Goal: Check status: Check status

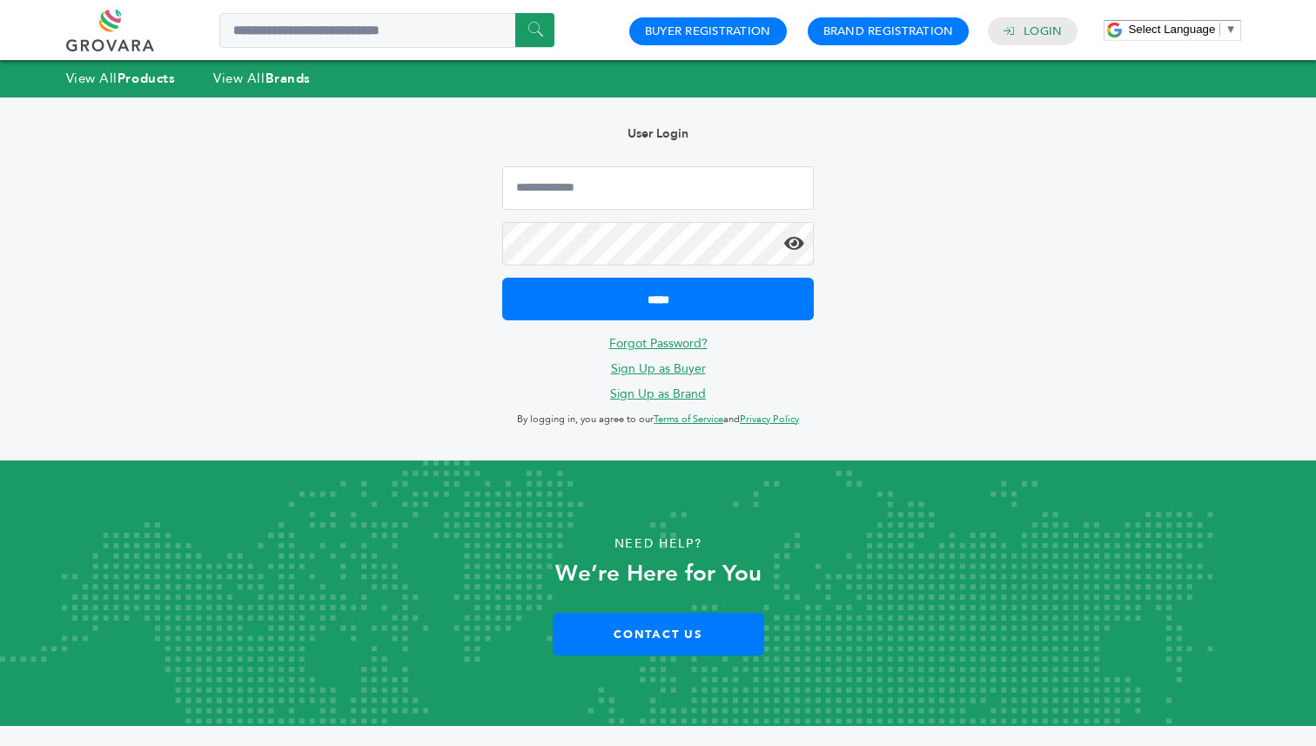
click at [574, 158] on div "User Login ***** Forgot Password? Sign Up as Buyer Sign Up as Brand By logging …" at bounding box center [658, 278] width 364 height 363
click at [574, 177] on input "Email Address" at bounding box center [658, 188] width 312 height 44
type input "**********"
click at [502, 278] on input "*****" at bounding box center [658, 299] width 312 height 43
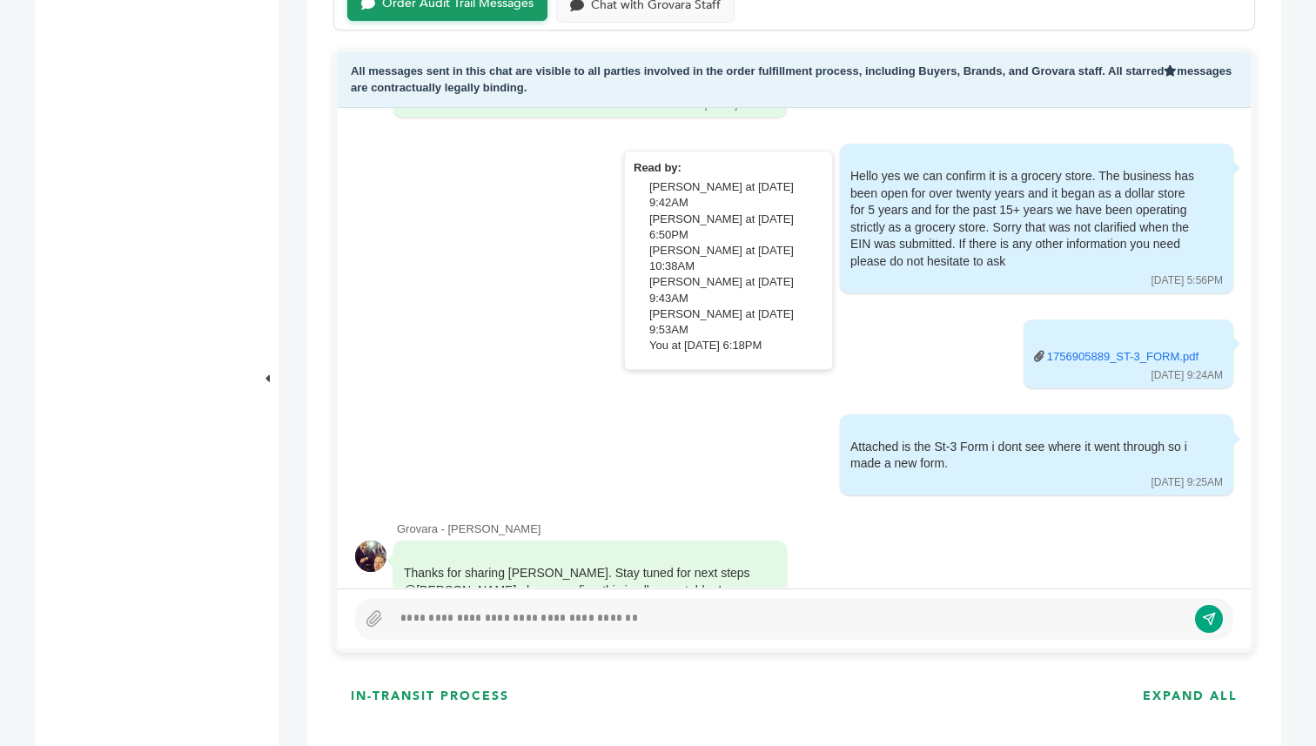
scroll to position [8024, 0]
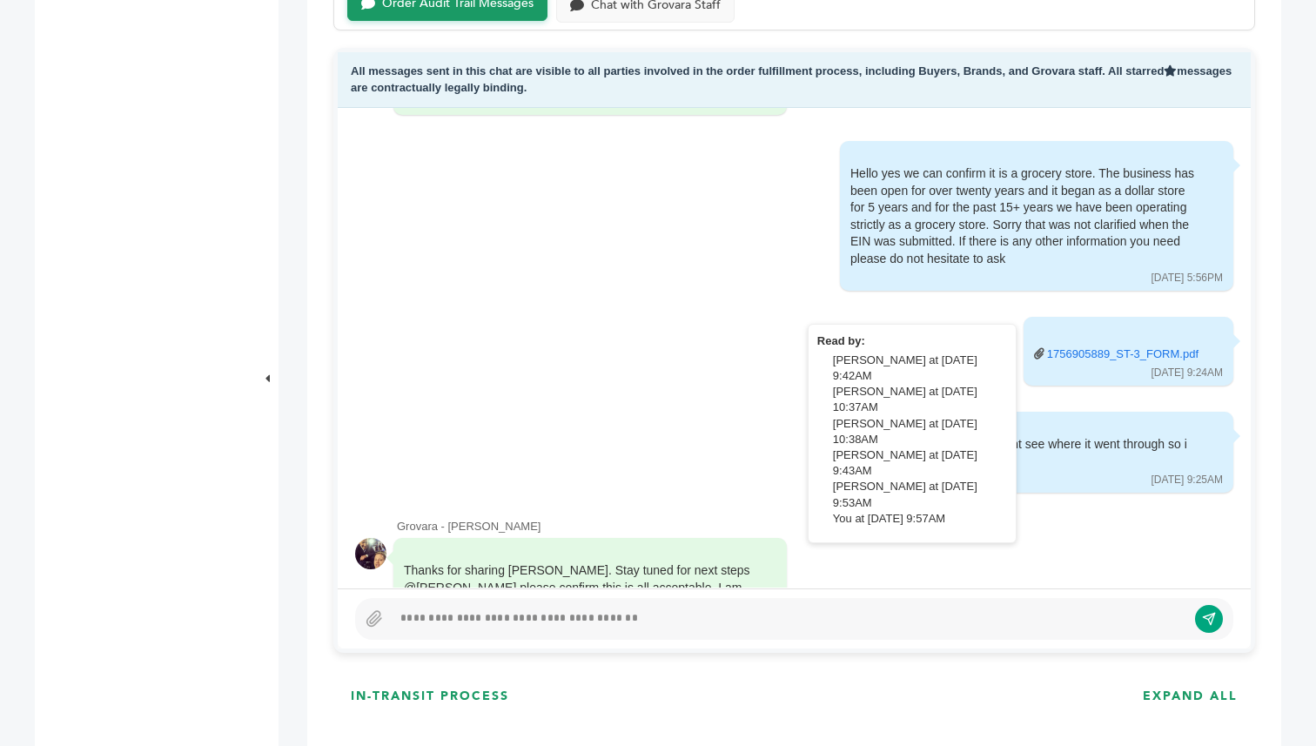
click at [1088, 346] on link "1756905889_ST-3_FORM.pdf" at bounding box center [1122, 354] width 151 height 16
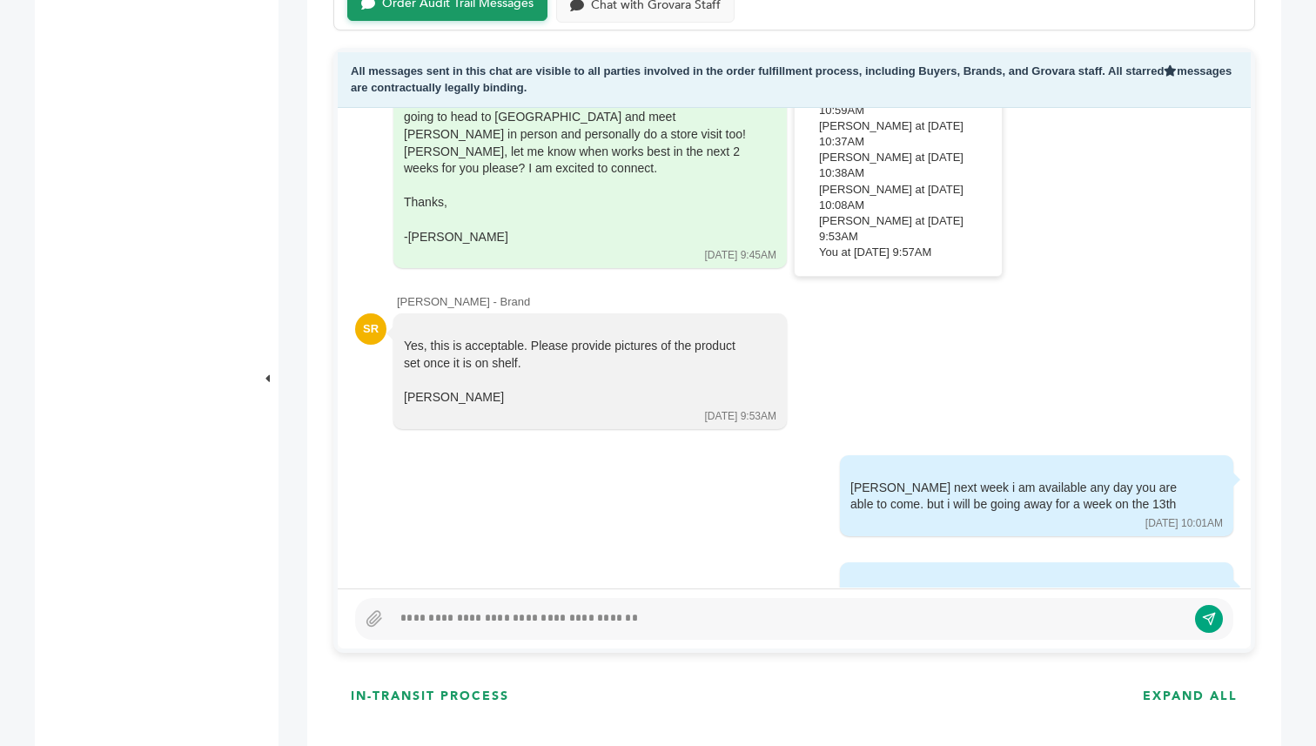
scroll to position [8554, 0]
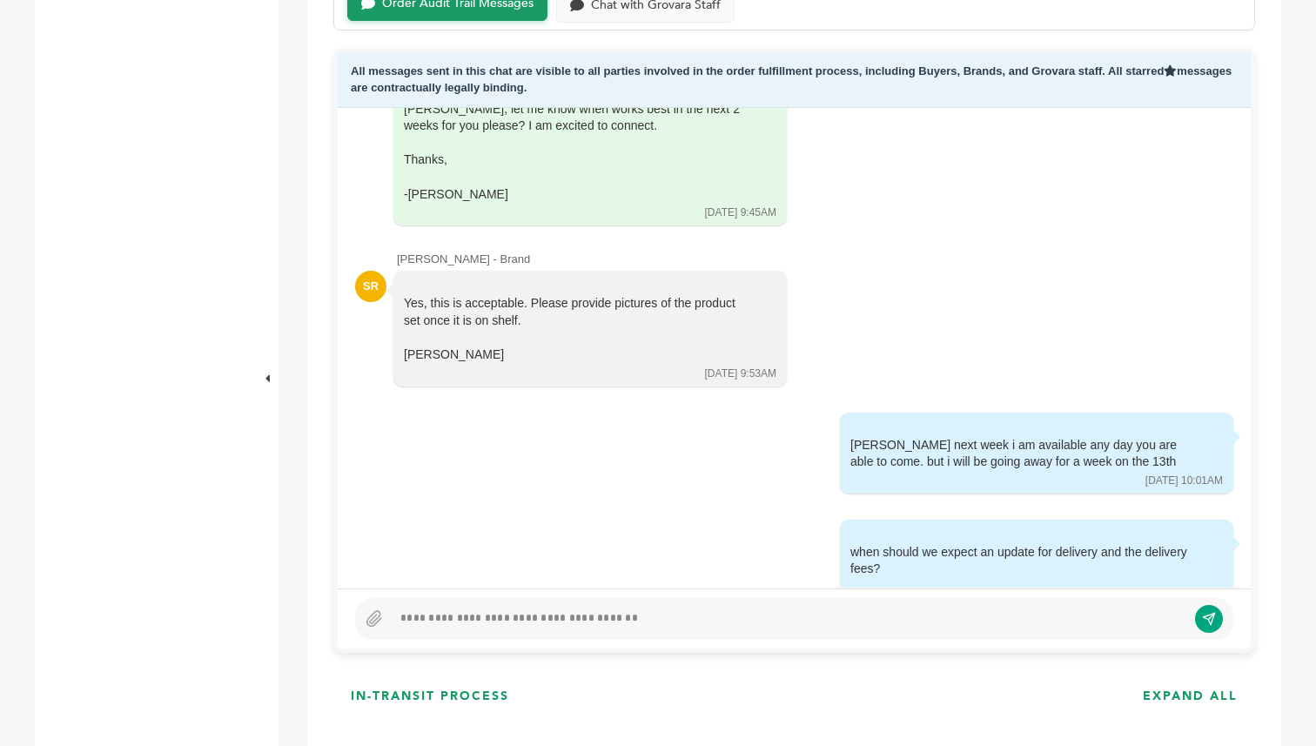
click at [1094, 130] on div "Thanks for sharing [PERSON_NAME]. Stay tuned for next steps @[PERSON_NAME] plea…" at bounding box center [794, 117] width 878 height 219
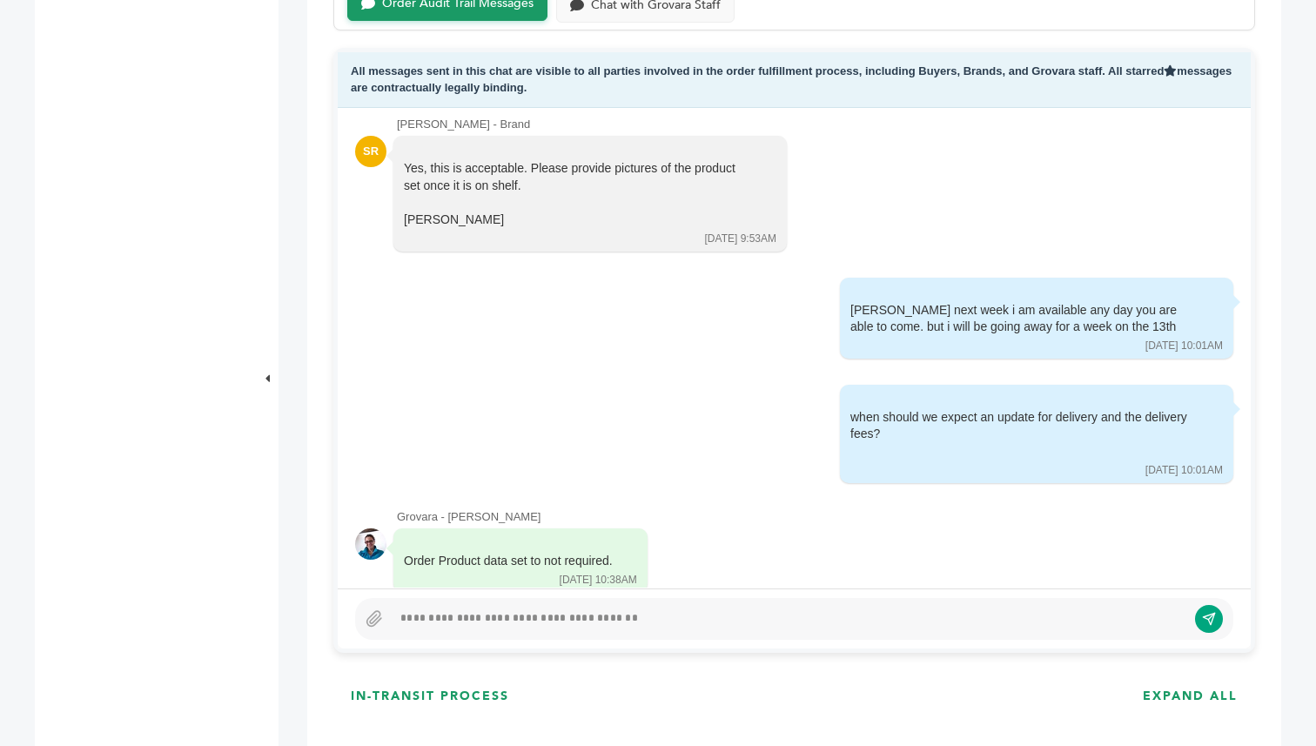
scroll to position [8687, 0]
click at [1009, 200] on div "Hello my name is [PERSON_NAME] we are looking to place a $50,000 - $100,000 ope…" at bounding box center [794, 348] width 913 height 480
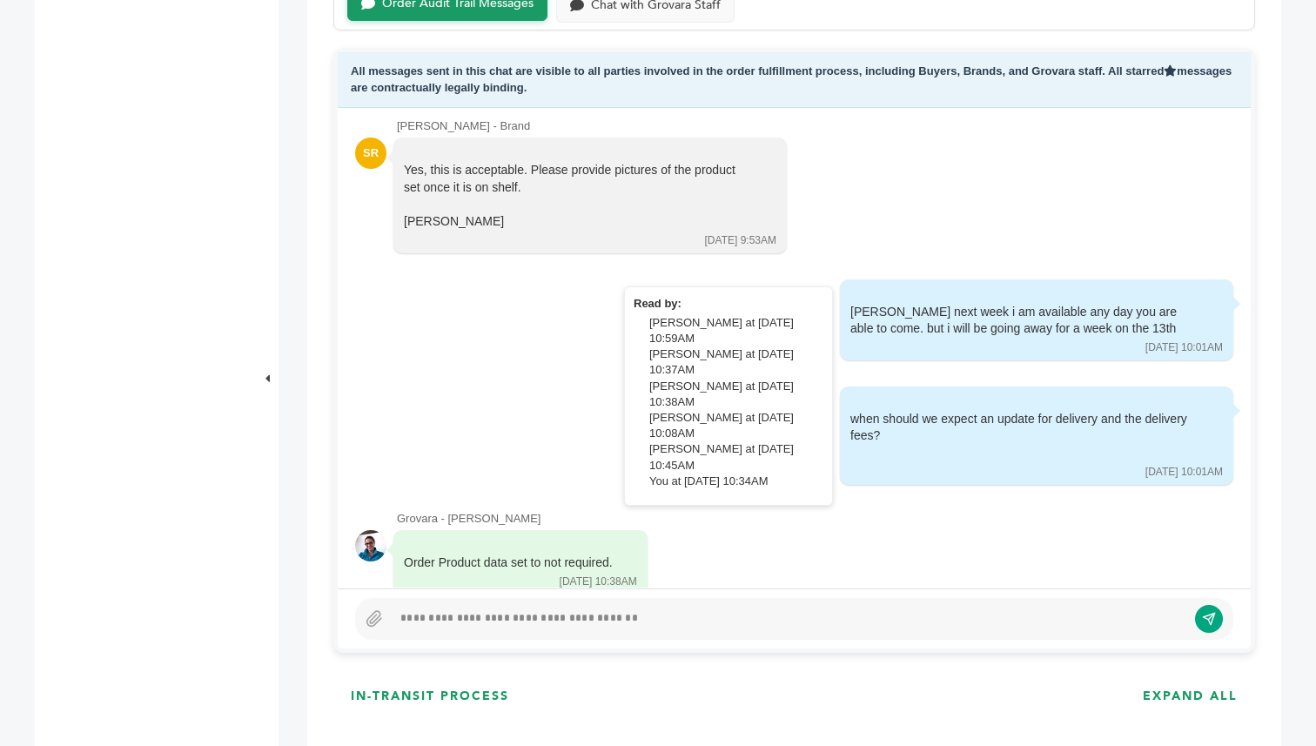
click at [1092, 279] on div "[PERSON_NAME] next week i am available any day you are able to come. but i will…" at bounding box center [1036, 319] width 393 height 81
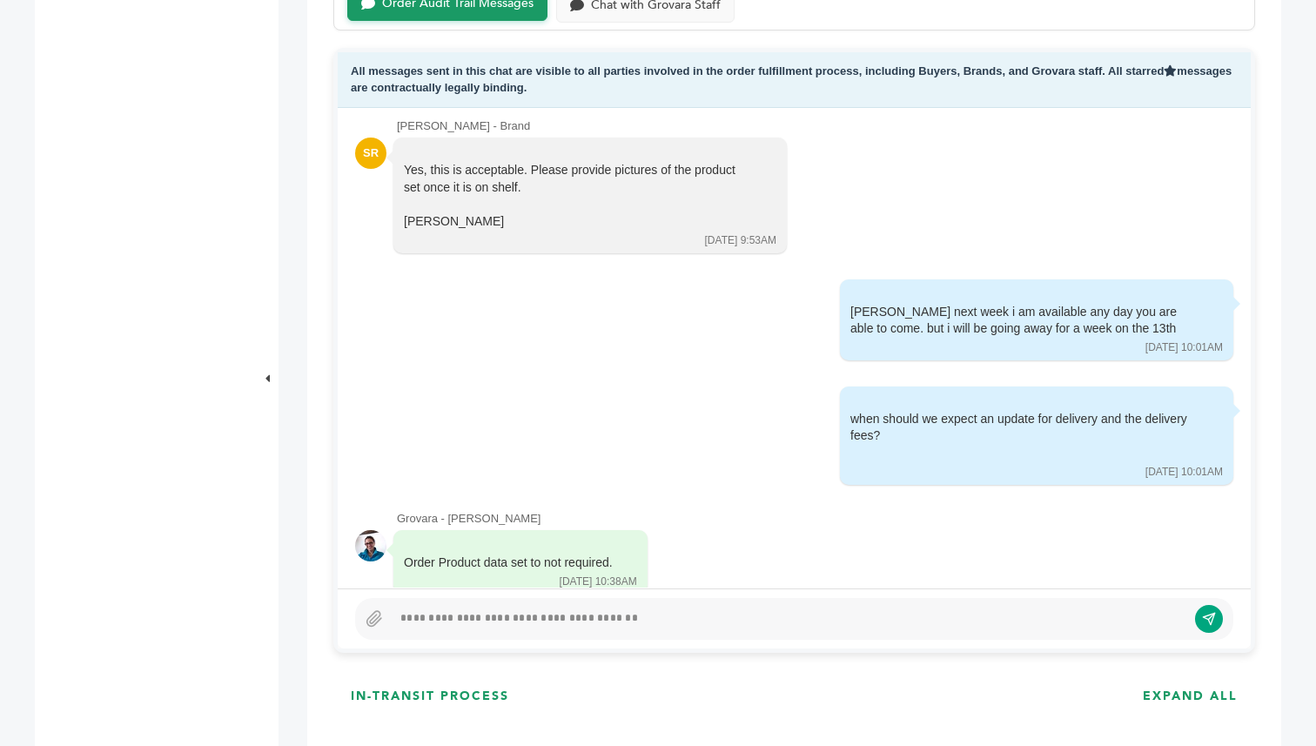
click at [882, 165] on div "SR Yes, this is acceptable. Please provide pictures of the product set once it …" at bounding box center [794, 195] width 878 height 117
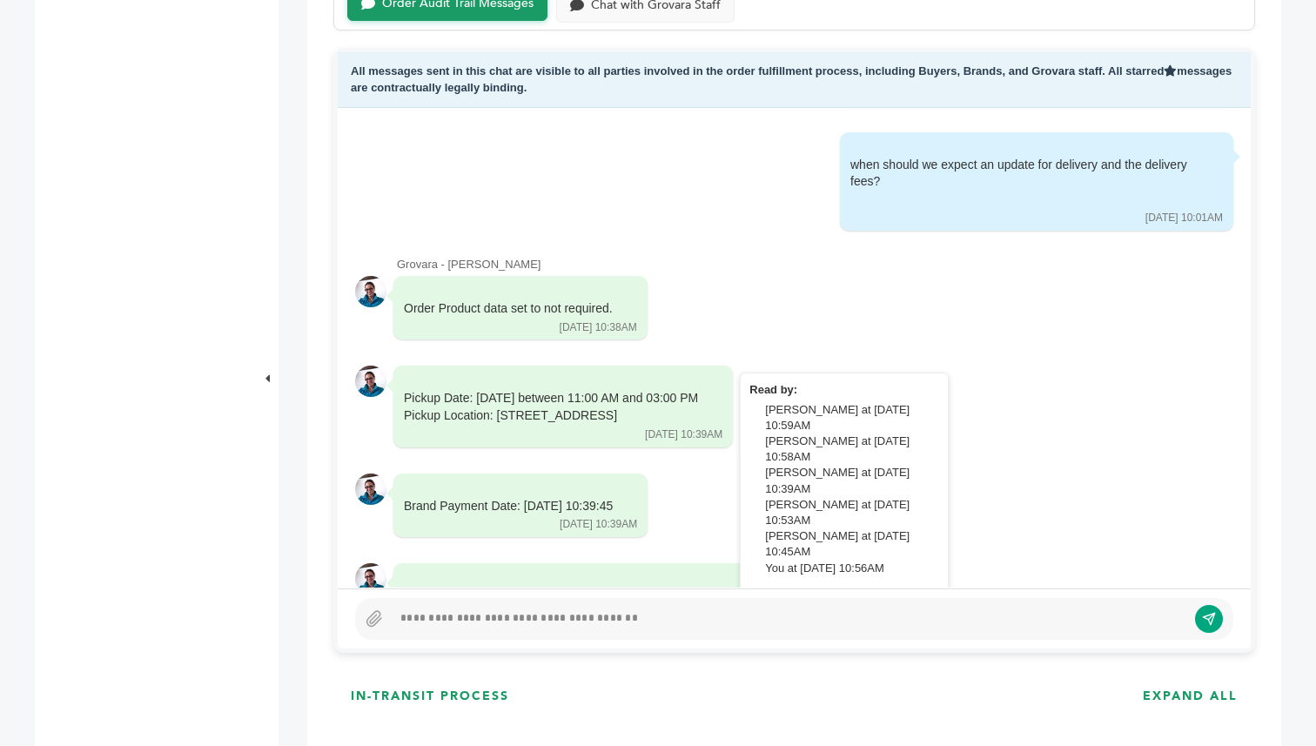
scroll to position [8940, 0]
drag, startPoint x: 726, startPoint y: 348, endPoint x: 615, endPoint y: 343, distance: 110.6
click at [615, 366] on div "Pickup Date: [DATE] between 11:00 AM and 03:00 PM Pickup Location: [STREET_ADDR…" at bounding box center [562, 406] width 339 height 81
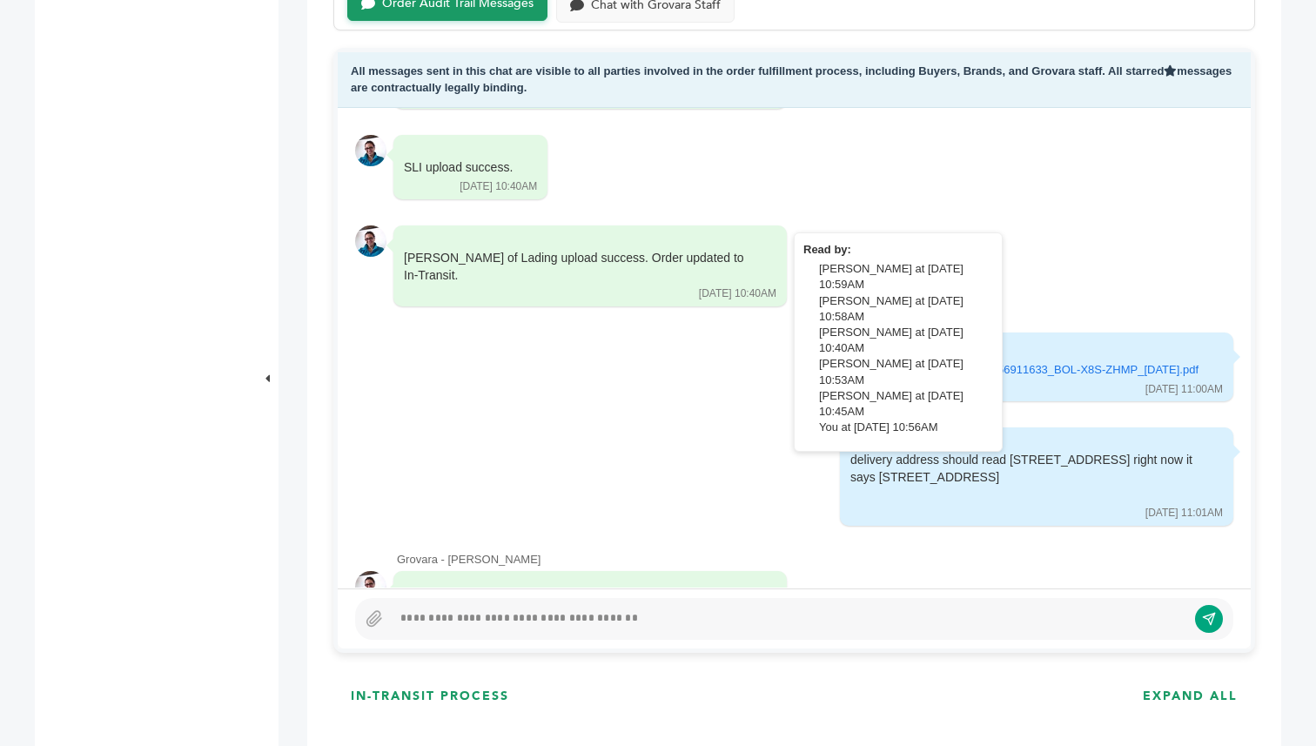
scroll to position [9480, 0]
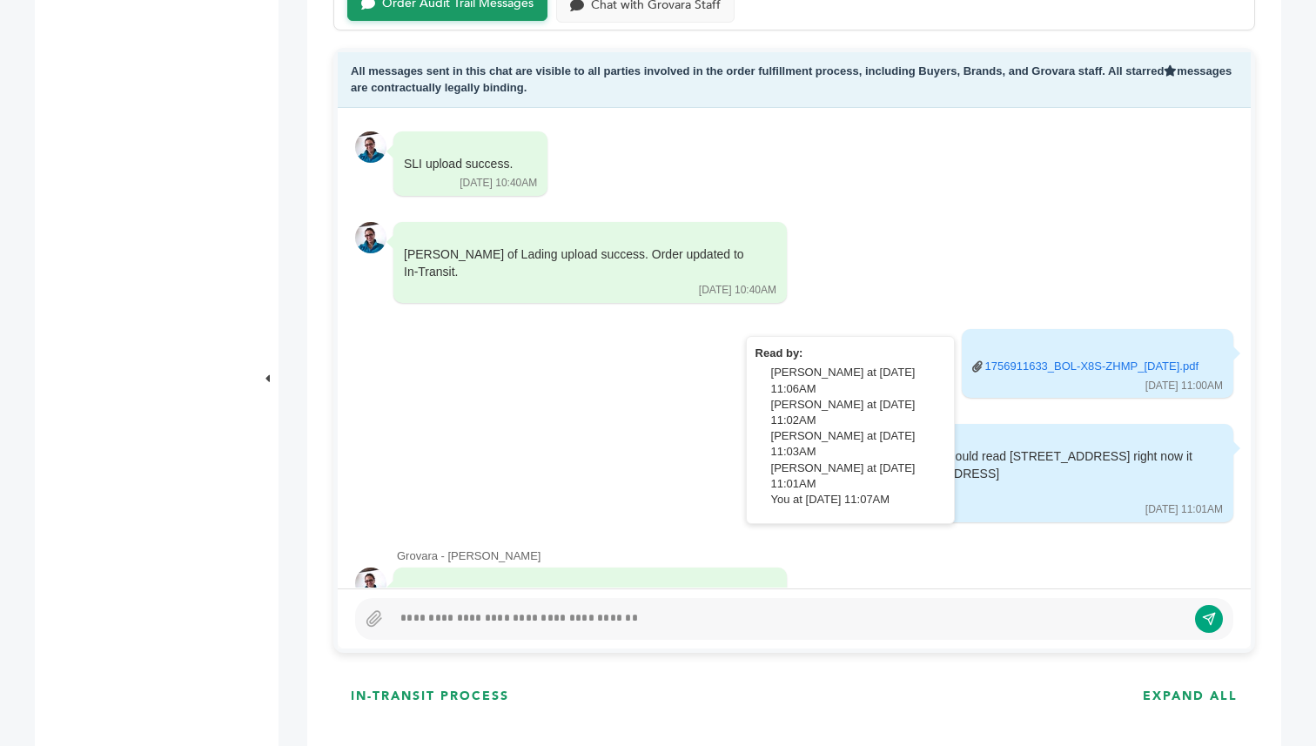
click at [1033, 359] on link "1756911633_BOL-X8S-ZHMP_[DATE].pdf" at bounding box center [1091, 367] width 213 height 16
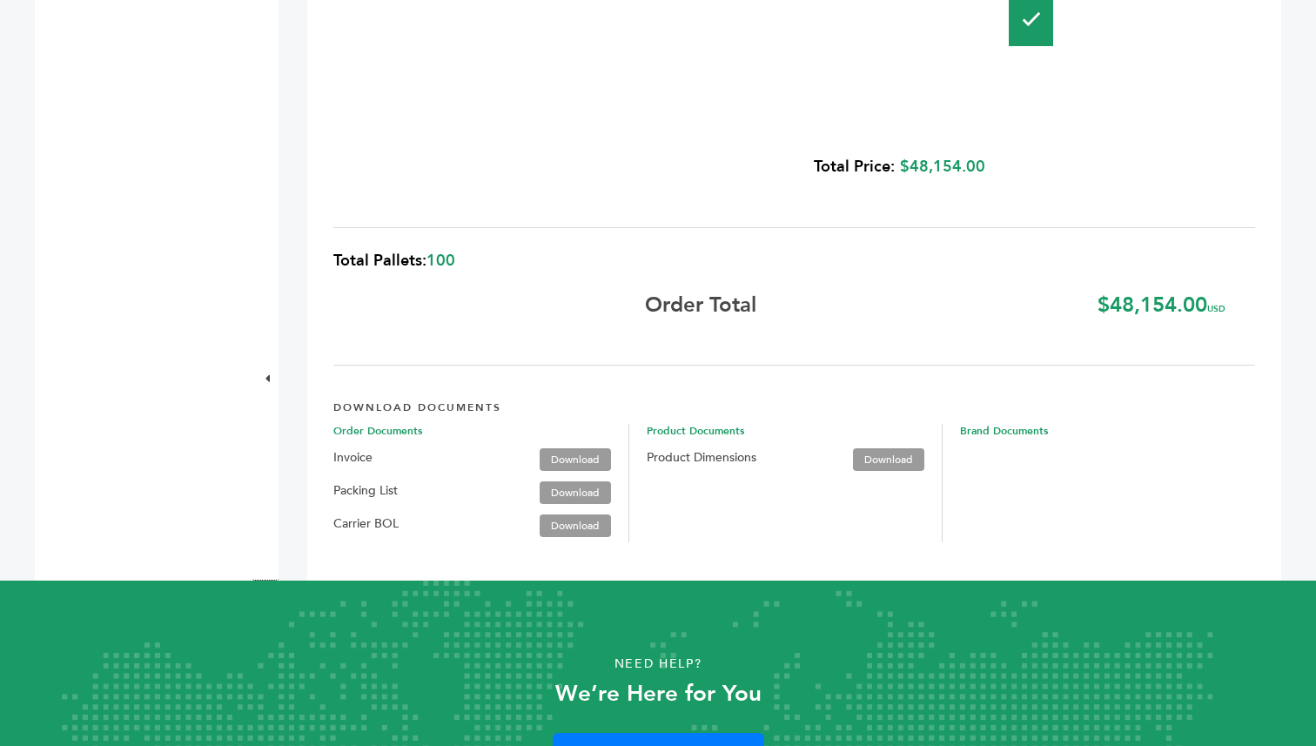
scroll to position [2160, 0]
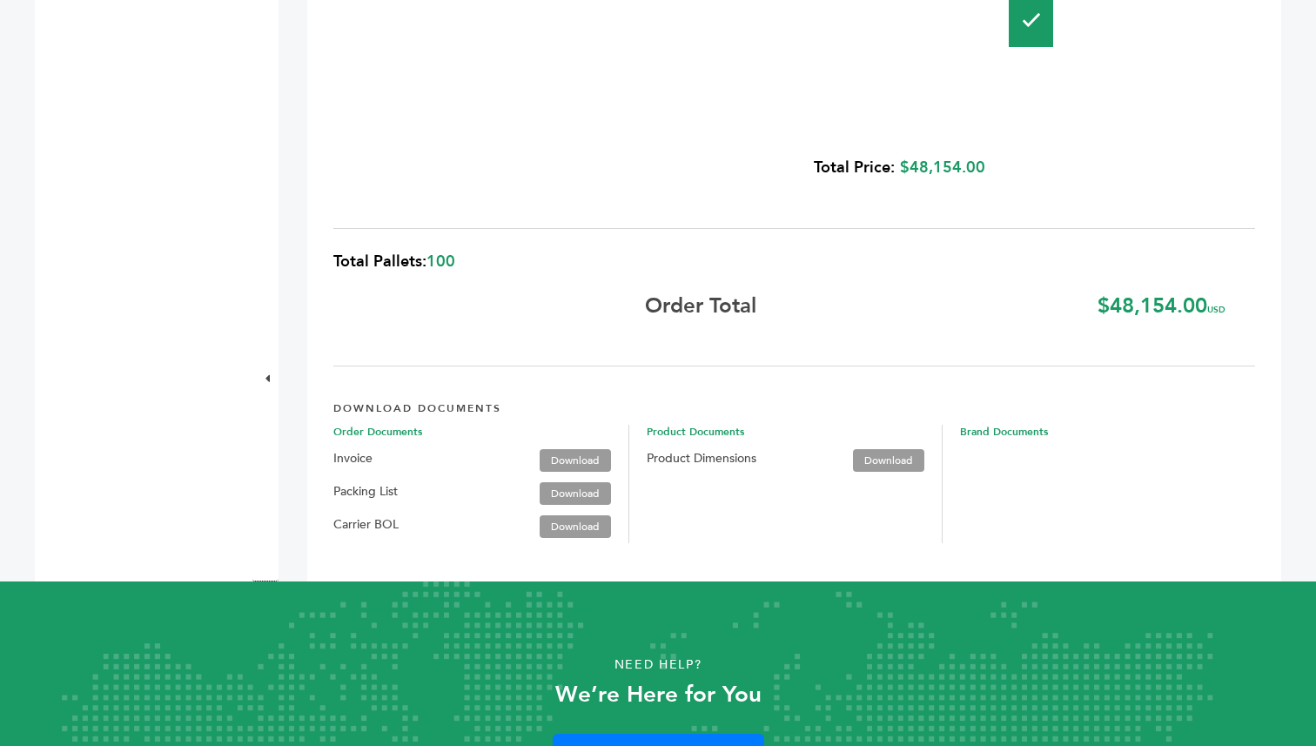
click at [561, 461] on link "Download" at bounding box center [575, 460] width 71 height 23
click at [567, 485] on link "Download" at bounding box center [575, 493] width 71 height 23
